Goal: Find specific page/section: Find specific page/section

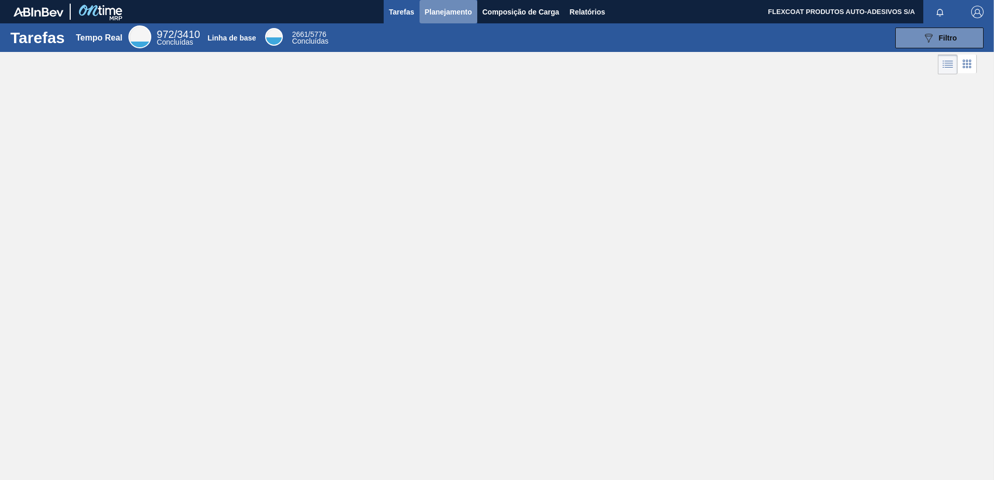
click at [428, 9] on span "Planejamento" at bounding box center [448, 12] width 47 height 12
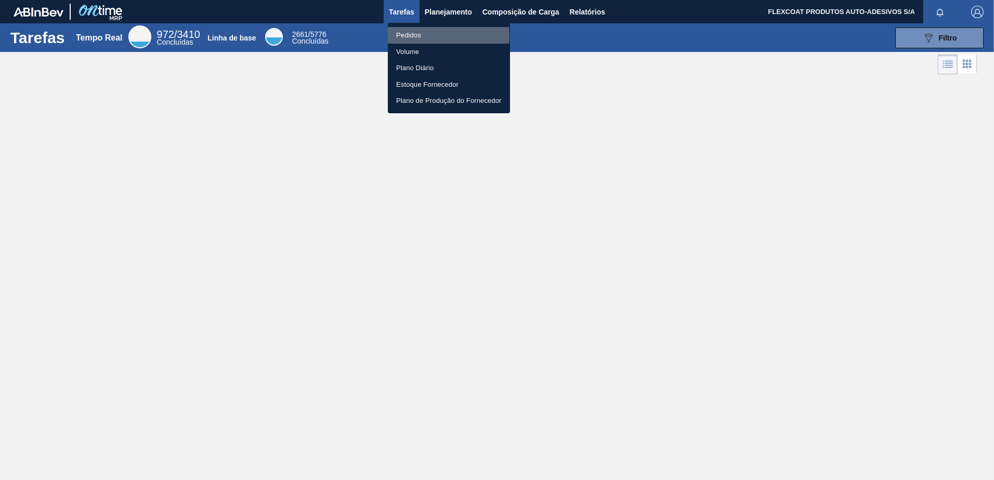
click at [412, 36] on li "Pedidos" at bounding box center [449, 35] width 122 height 17
